Goal: Navigation & Orientation: Find specific page/section

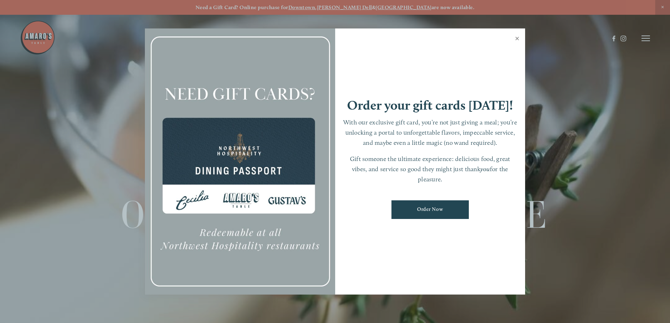
click at [515, 37] on link "Close" at bounding box center [517, 40] width 14 height 20
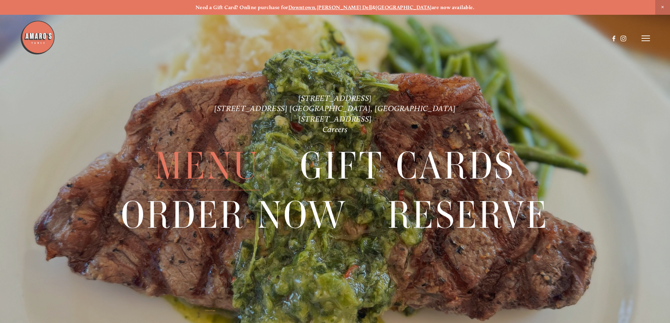
click at [192, 168] on span "Menu" at bounding box center [207, 166] width 105 height 49
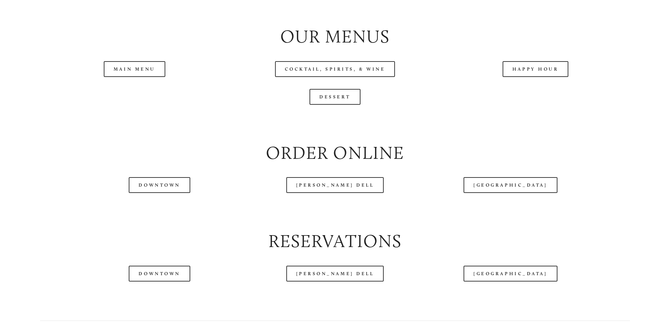
scroll to position [844, 0]
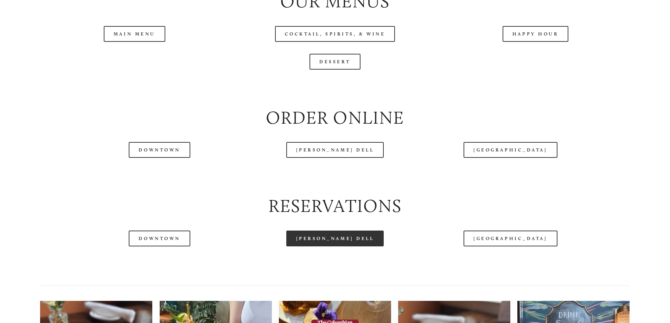
click at [335, 247] on link "[PERSON_NAME] Dell" at bounding box center [335, 239] width 98 height 16
click at [118, 55] on header "Menu Order Now Visit Gallery 0" at bounding box center [335, 20] width 630 height 77
click at [139, 59] on header "Menu Order Now Visit Gallery 0" at bounding box center [335, 20] width 630 height 77
click at [137, 56] on header "Menu Order Now Visit Gallery 0" at bounding box center [335, 20] width 630 height 77
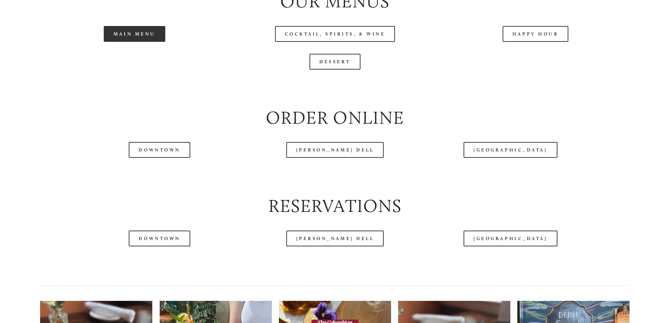
click at [135, 42] on link "Main Menu" at bounding box center [135, 34] width 62 height 16
